Goal: Task Accomplishment & Management: Manage account settings

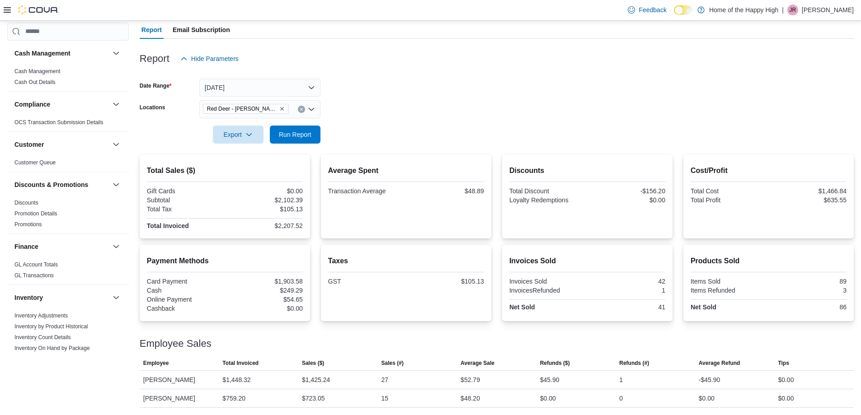
scroll to position [516, 0]
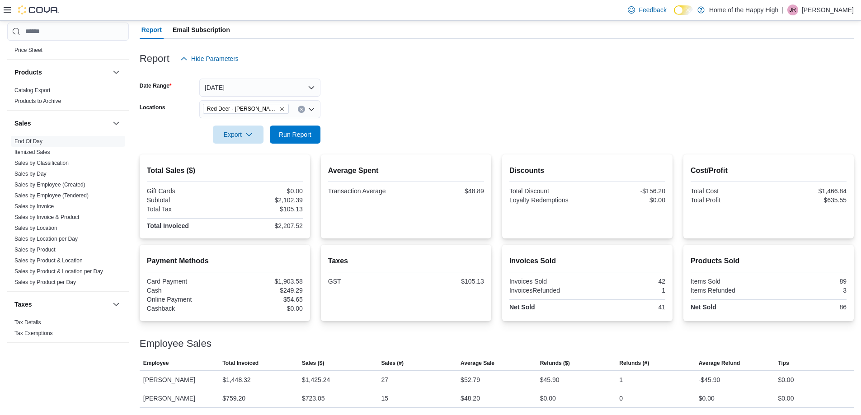
click at [815, 14] on p "Jeremy Russell" at bounding box center [828, 10] width 52 height 11
click at [800, 89] on span "Sign Out" at bounding box center [795, 88] width 24 height 9
